Goal: Find contact information: Find contact information

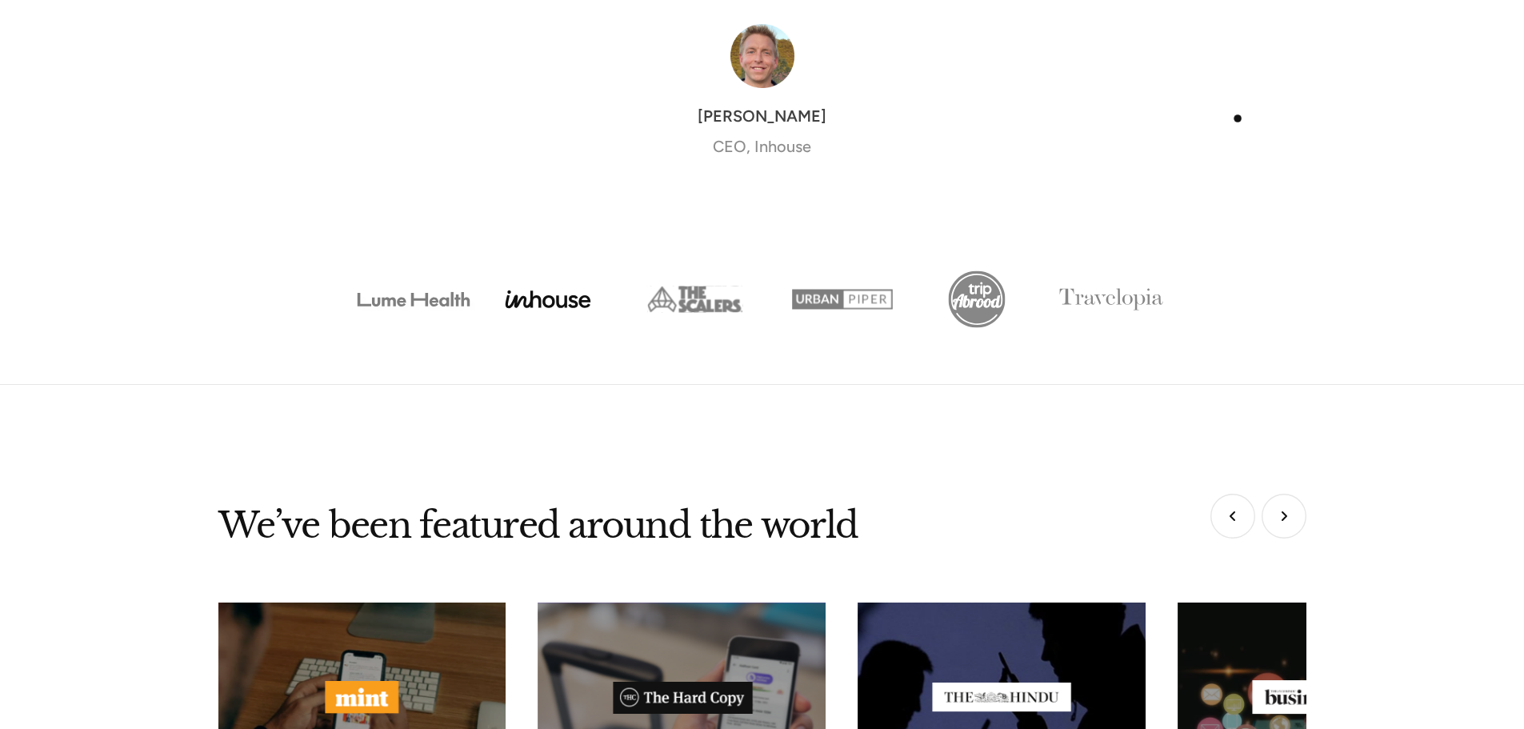
scroll to position [6134, 0]
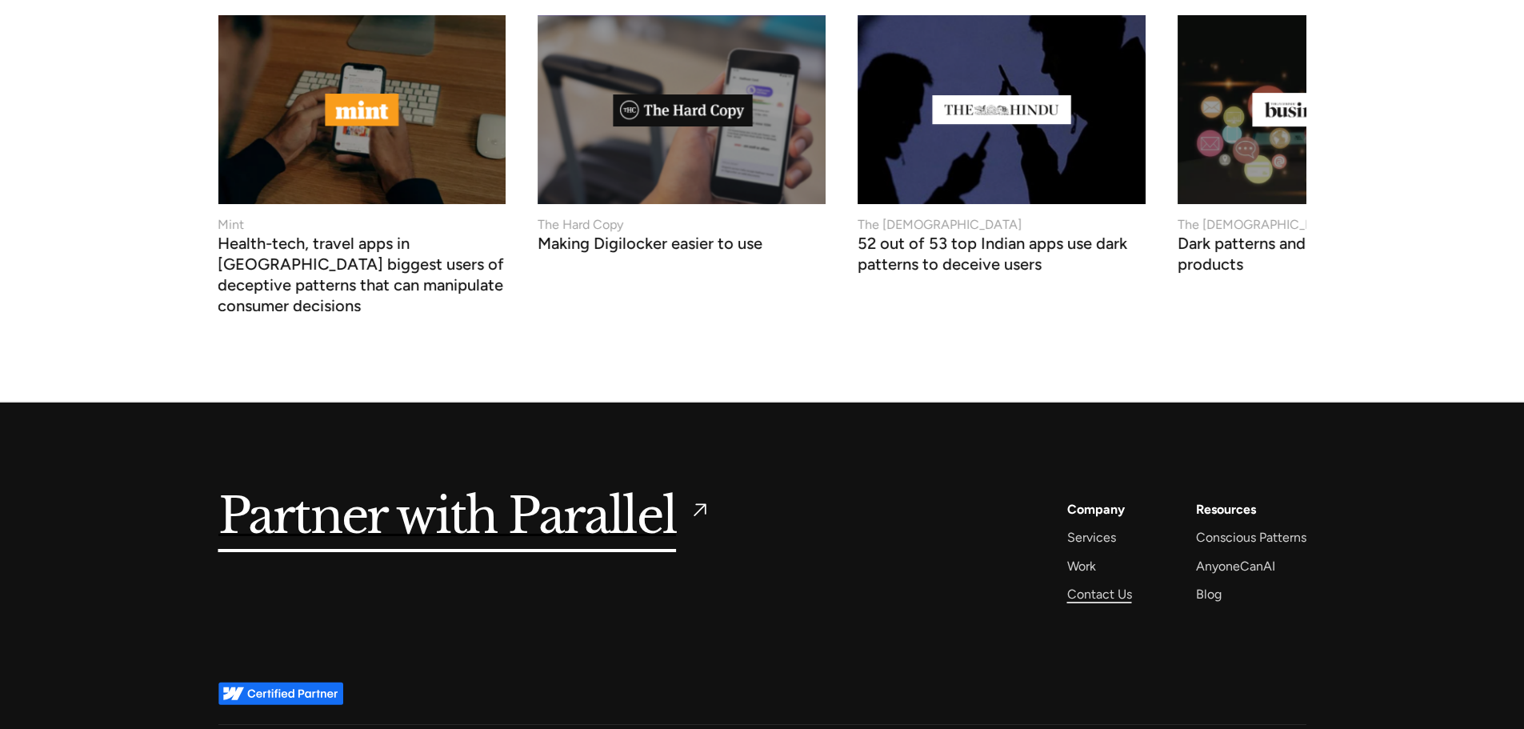
click at [1116, 583] on div "Contact Us" at bounding box center [1099, 594] width 65 height 22
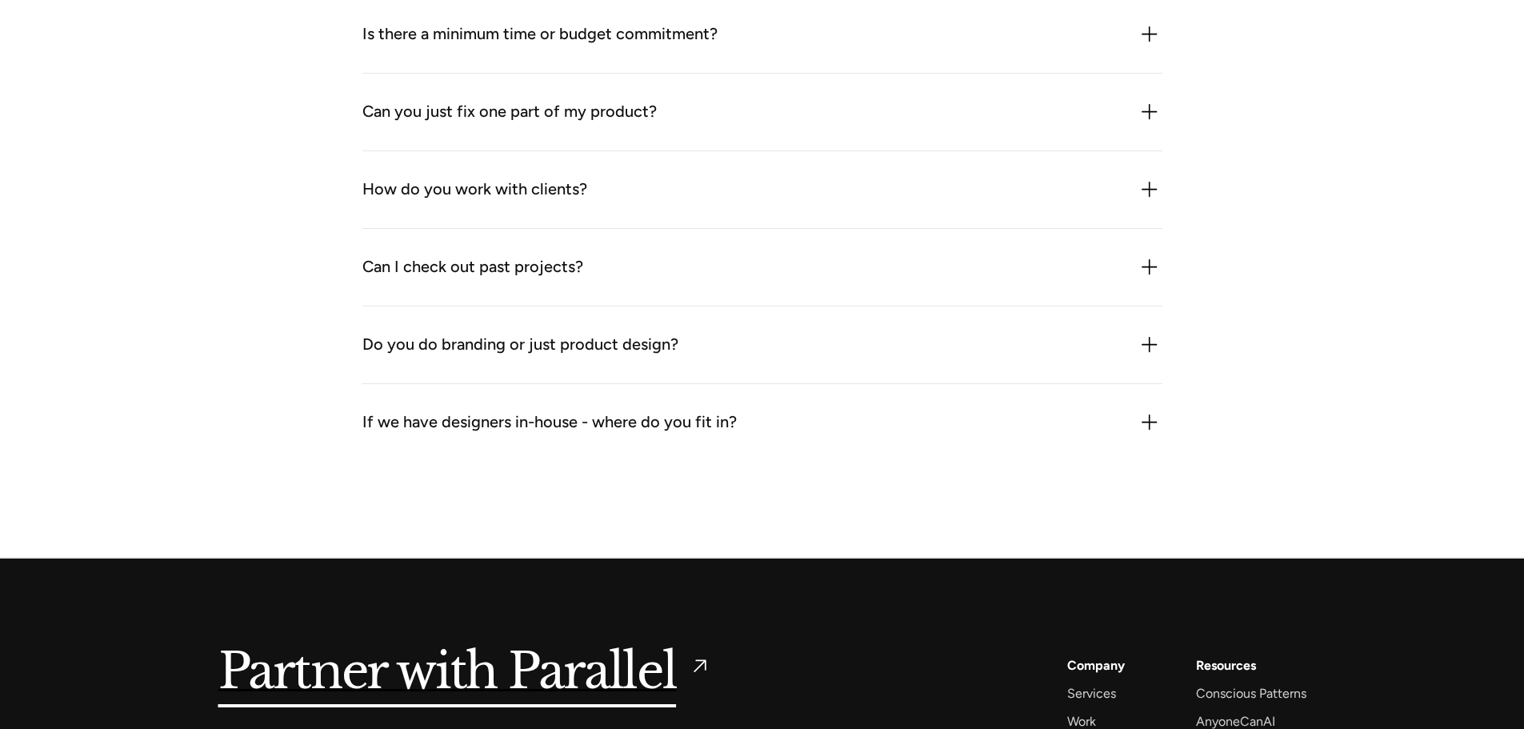
scroll to position [1975, 0]
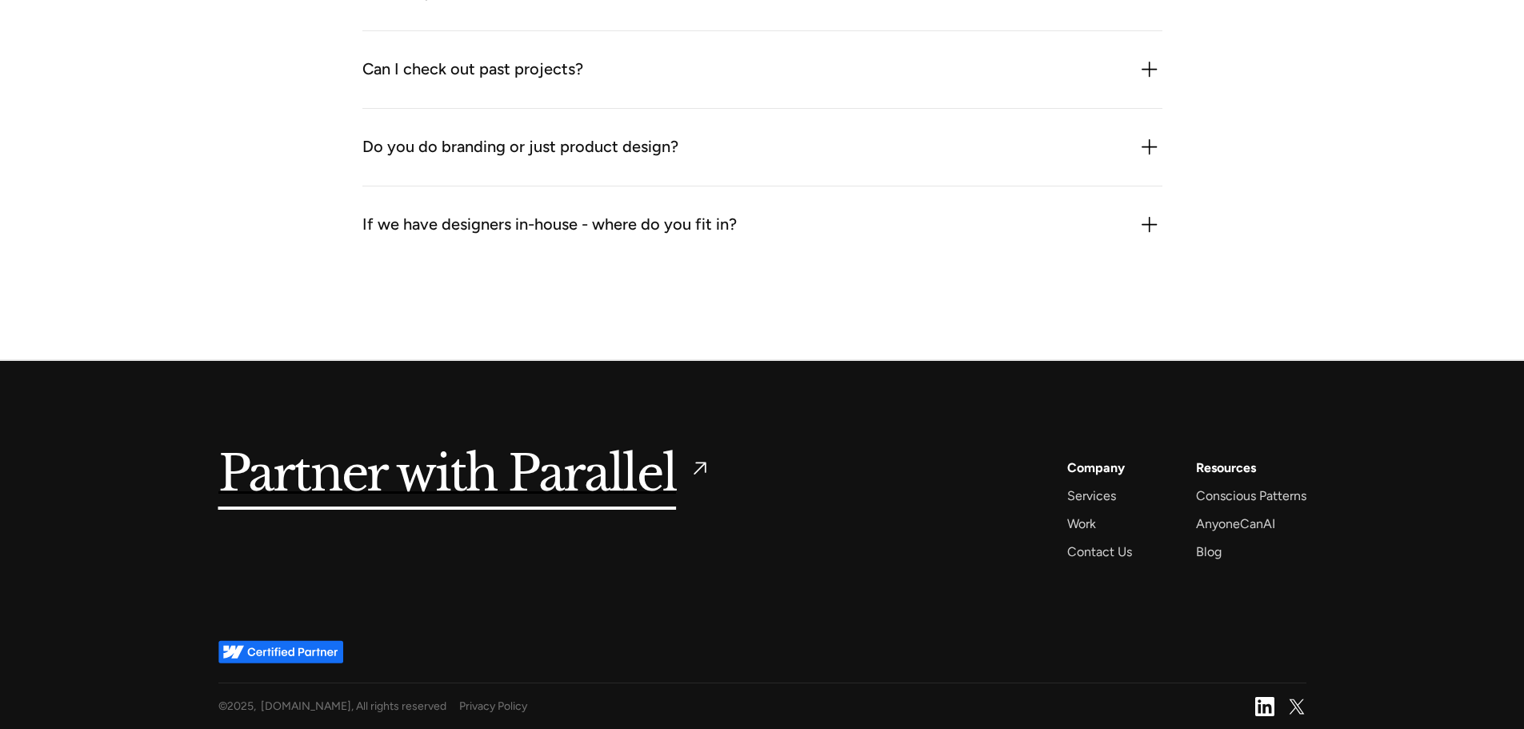
click at [1260, 698] on img at bounding box center [1264, 706] width 19 height 19
